Goal: Navigation & Orientation: Find specific page/section

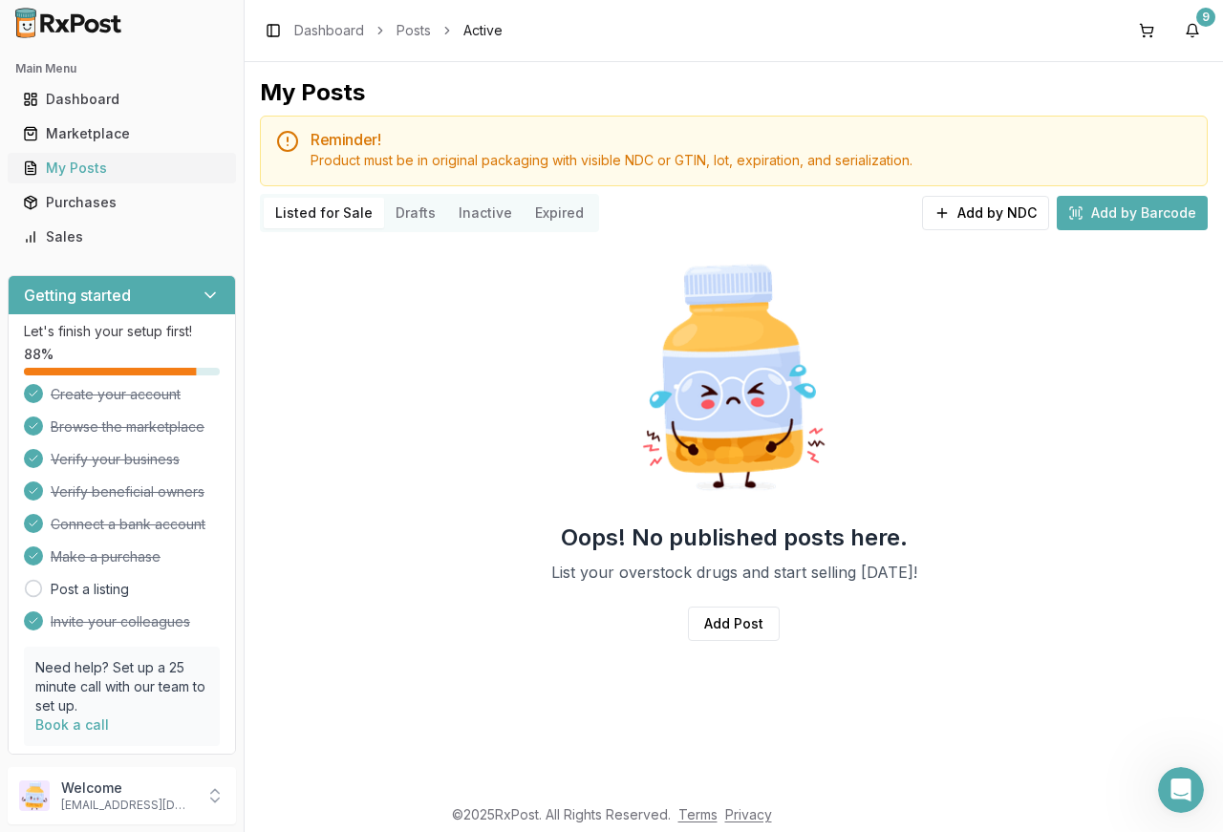
click at [116, 164] on div "My Posts" at bounding box center [122, 168] width 198 height 19
click at [355, 217] on button "Listed for Sale" at bounding box center [324, 213] width 120 height 31
click at [340, 208] on button "Listed for Sale" at bounding box center [324, 213] width 120 height 31
click at [67, 196] on div "Purchases" at bounding box center [122, 202] width 198 height 19
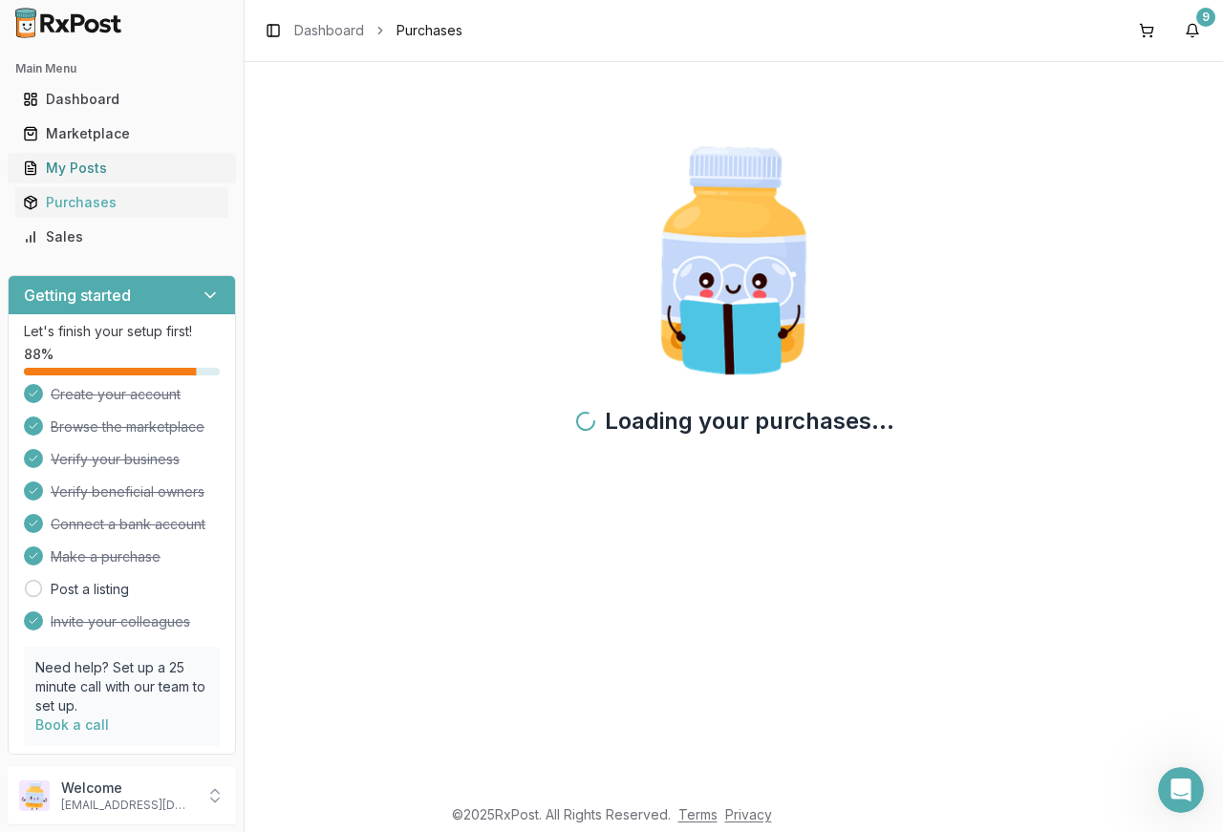
click at [76, 168] on div "My Posts" at bounding box center [122, 168] width 198 height 19
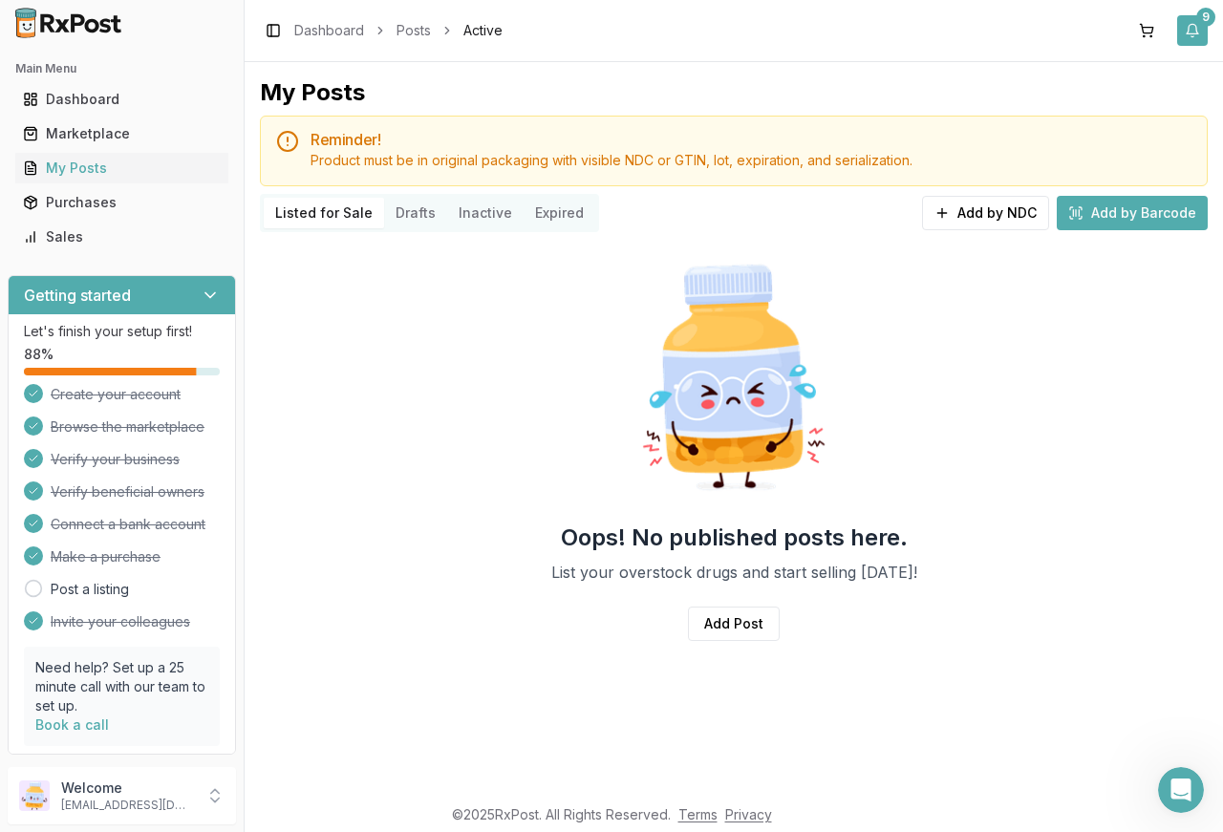
click at [1205, 17] on div "9" at bounding box center [1205, 17] width 19 height 19
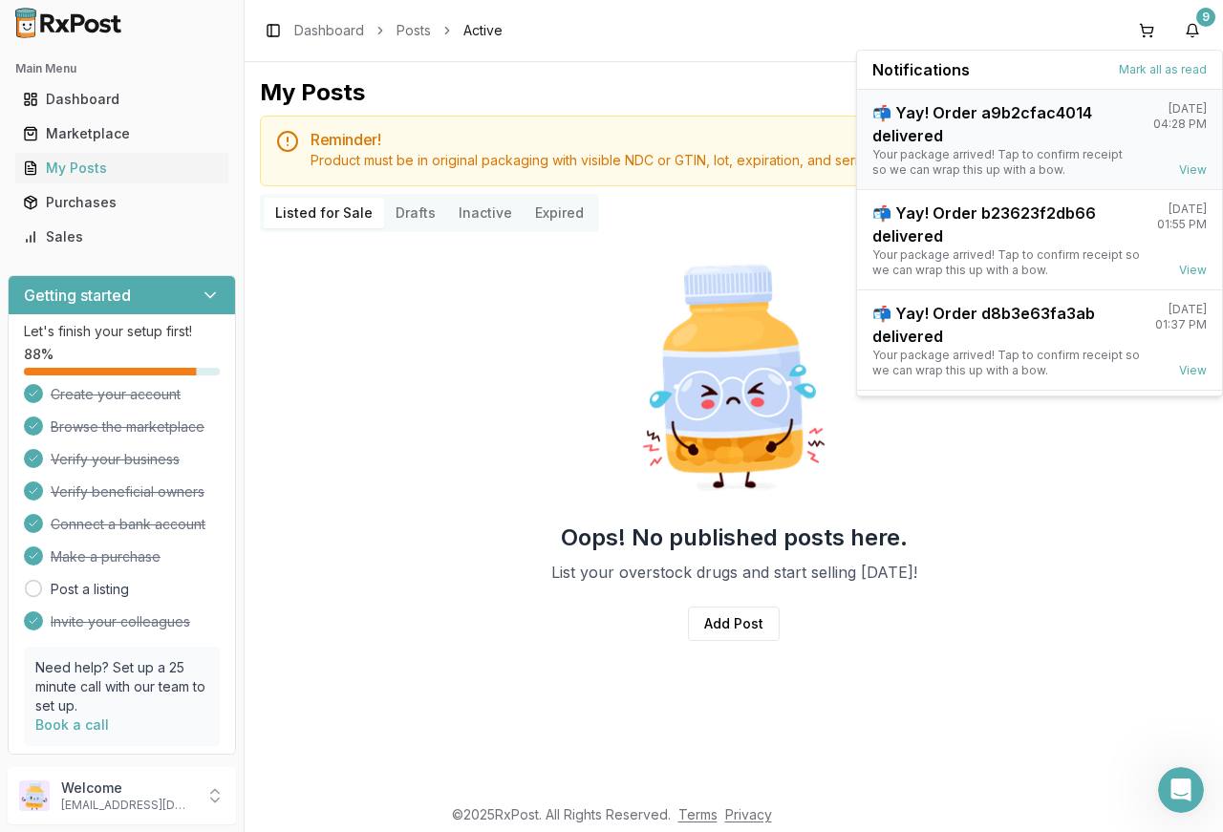
click at [879, 115] on div "📬 Yay! Order a9b2cfac4014 delivered" at bounding box center [1005, 124] width 266 height 46
drag, startPoint x: 1150, startPoint y: 73, endPoint x: 1124, endPoint y: 81, distance: 27.2
click at [1147, 73] on button "Mark all as read" at bounding box center [1163, 69] width 88 height 15
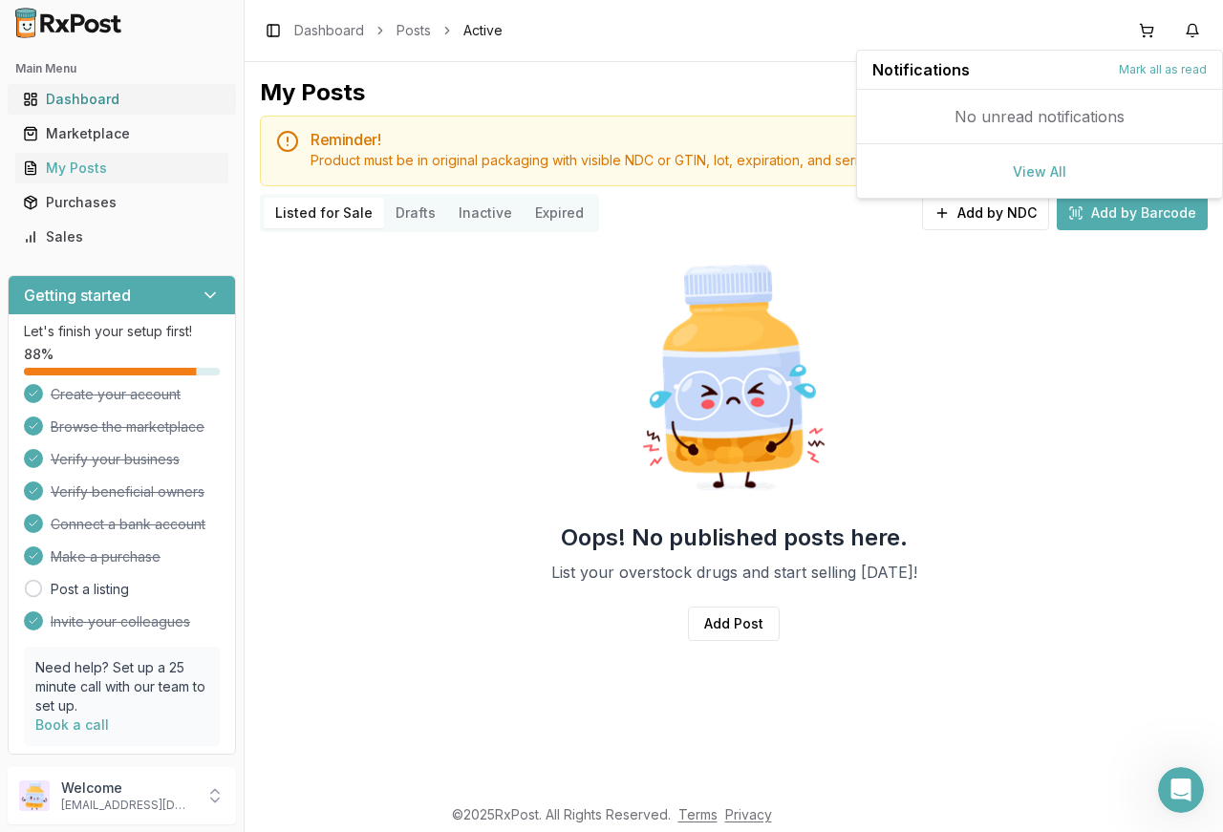
click at [66, 97] on div "Dashboard" at bounding box center [122, 99] width 198 height 19
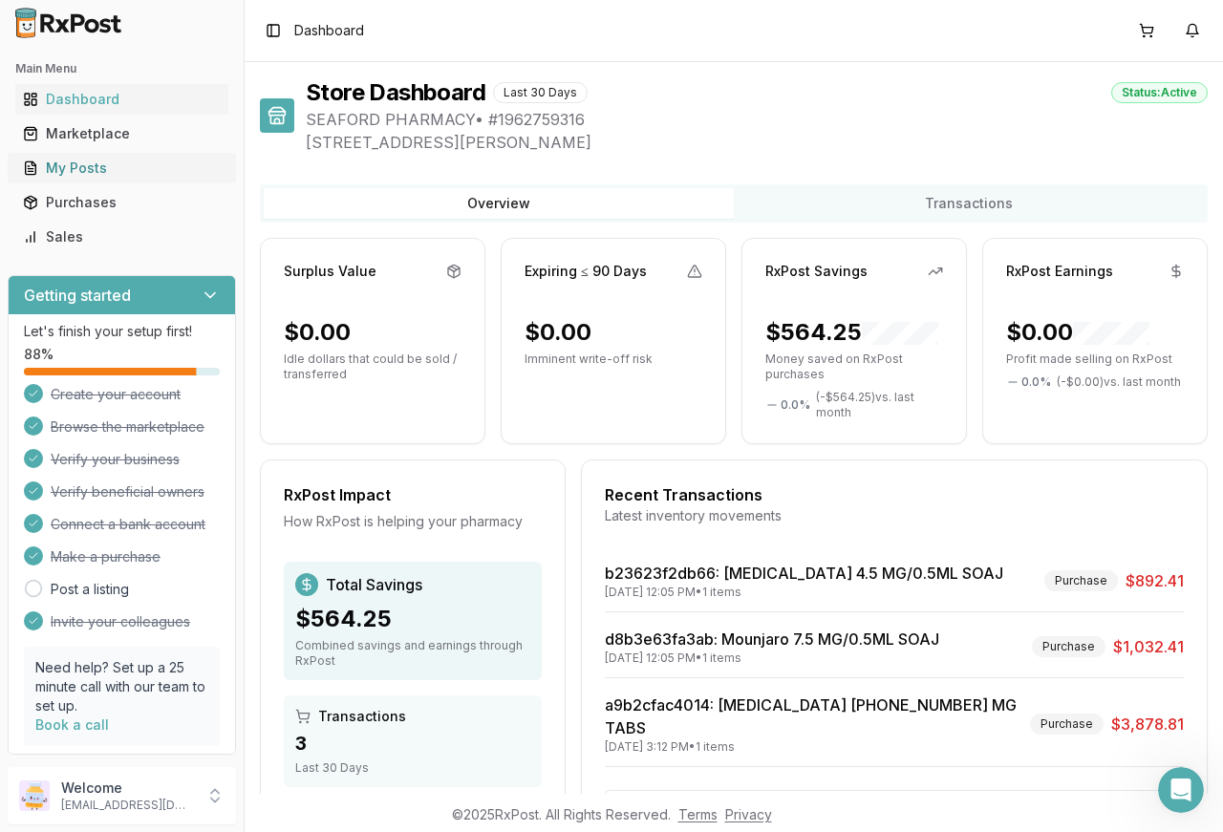
click at [90, 166] on div "My Posts" at bounding box center [122, 168] width 198 height 19
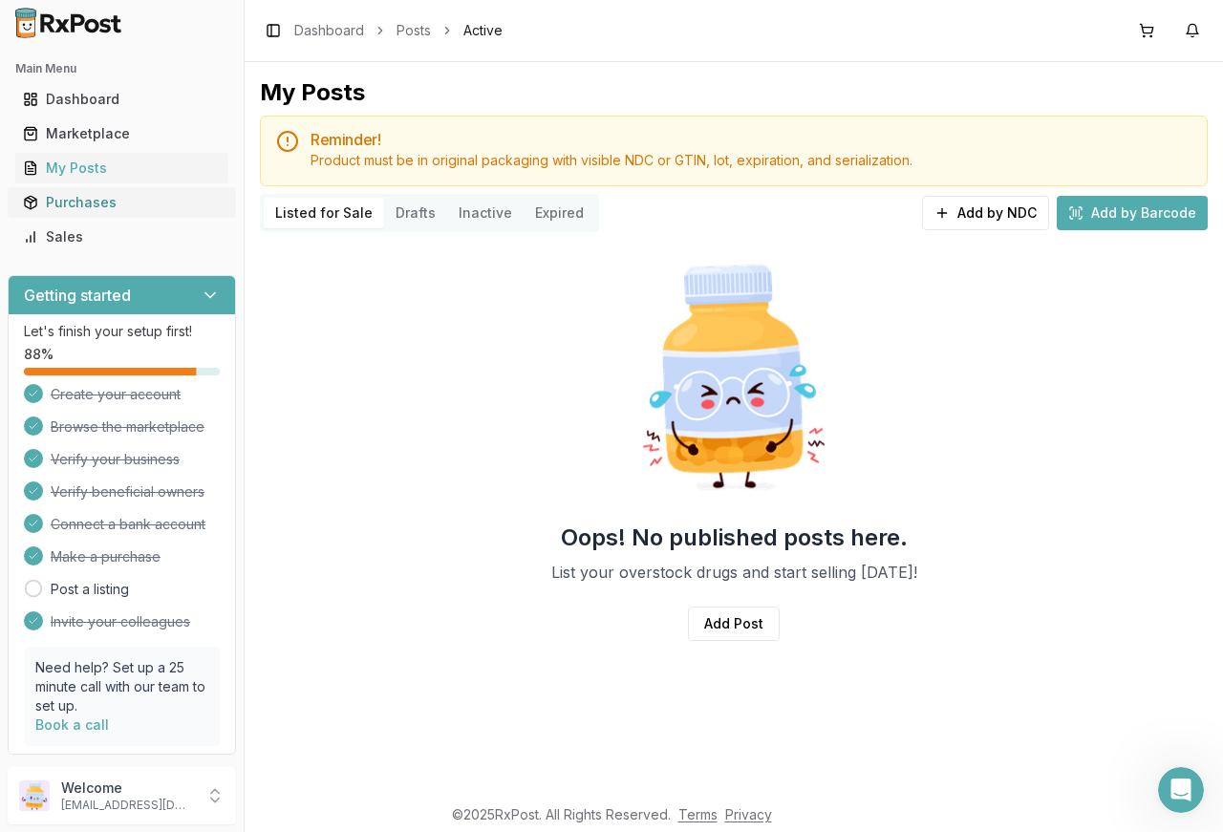
click at [106, 213] on link "Purchases" at bounding box center [121, 202] width 213 height 34
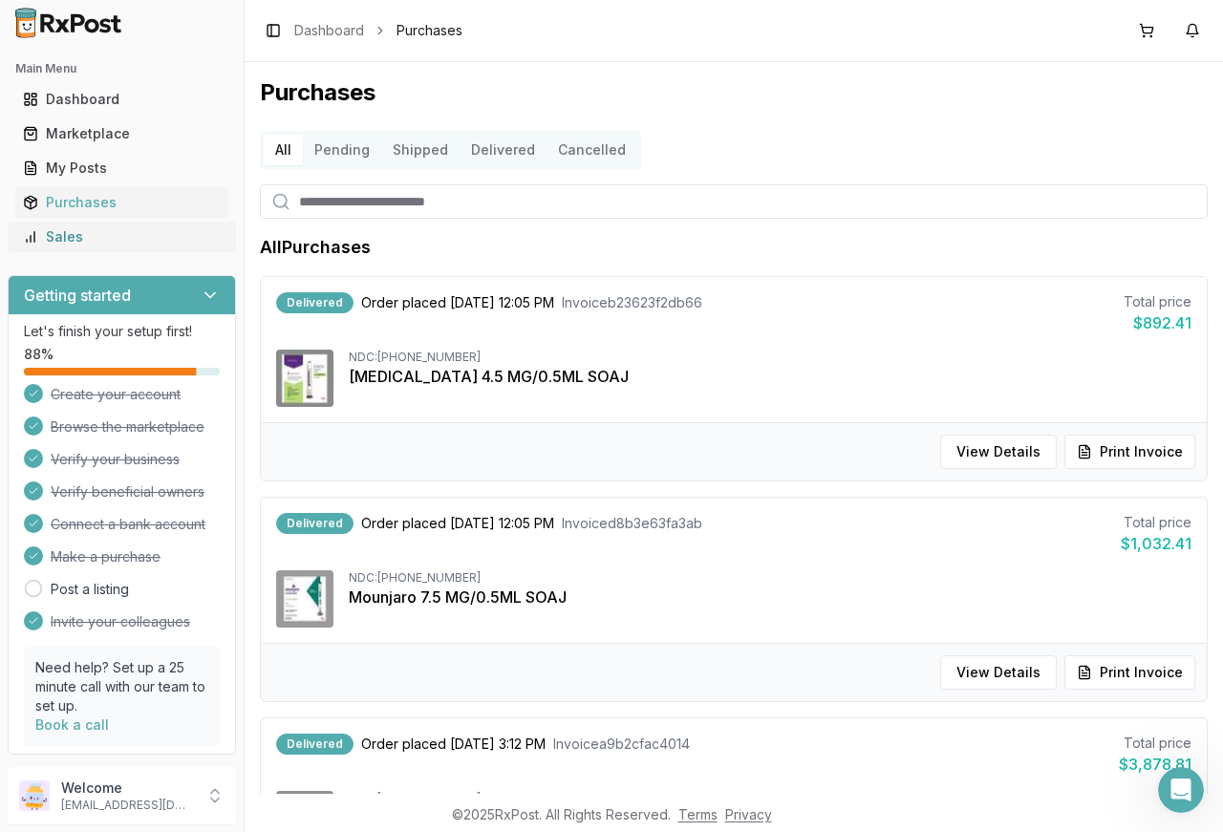
click at [77, 235] on div "Sales" at bounding box center [122, 236] width 198 height 19
